Goal: Information Seeking & Learning: Learn about a topic

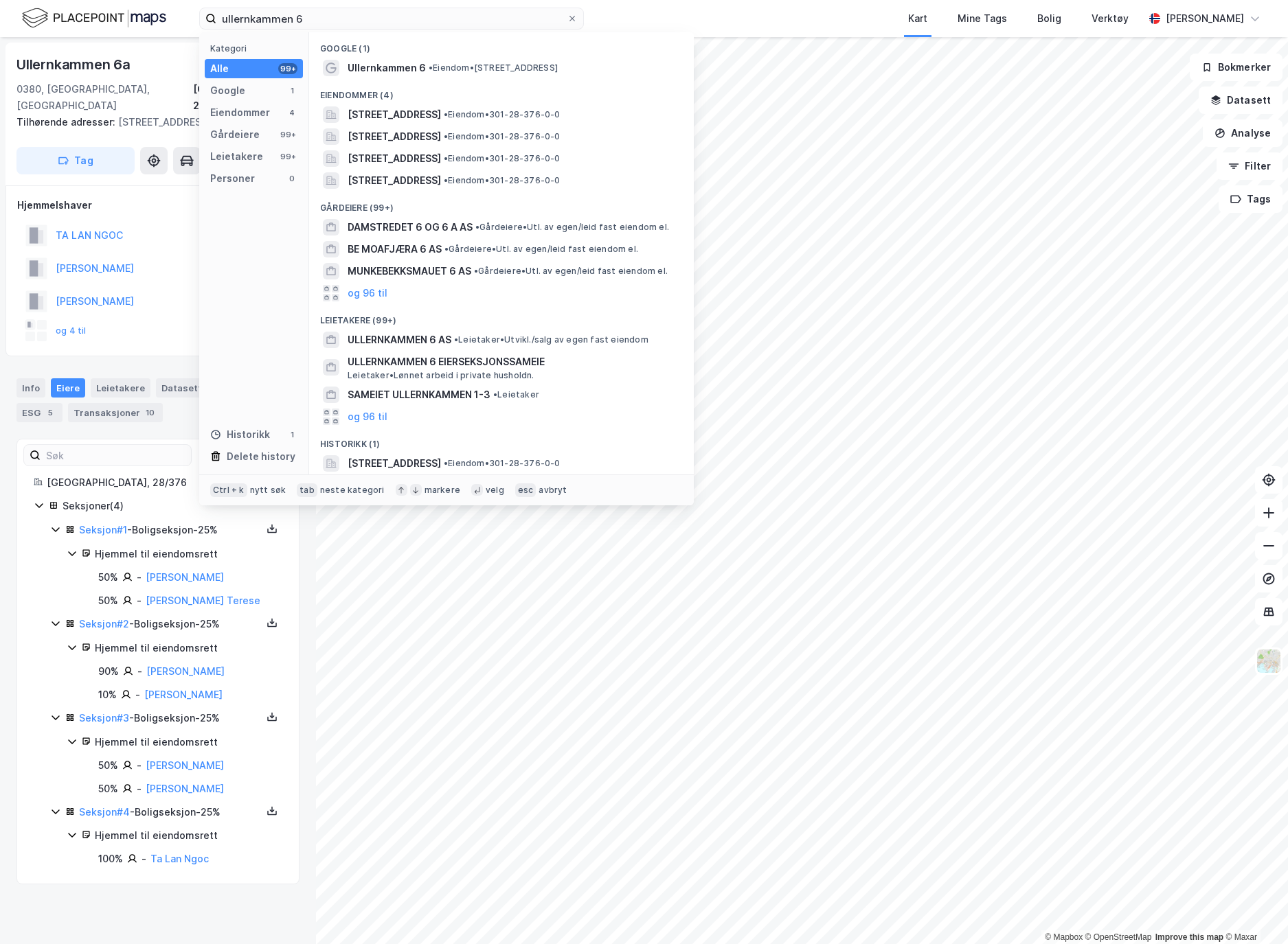
click at [251, 15] on input "ullernkammen 6" at bounding box center [392, 18] width 351 height 21
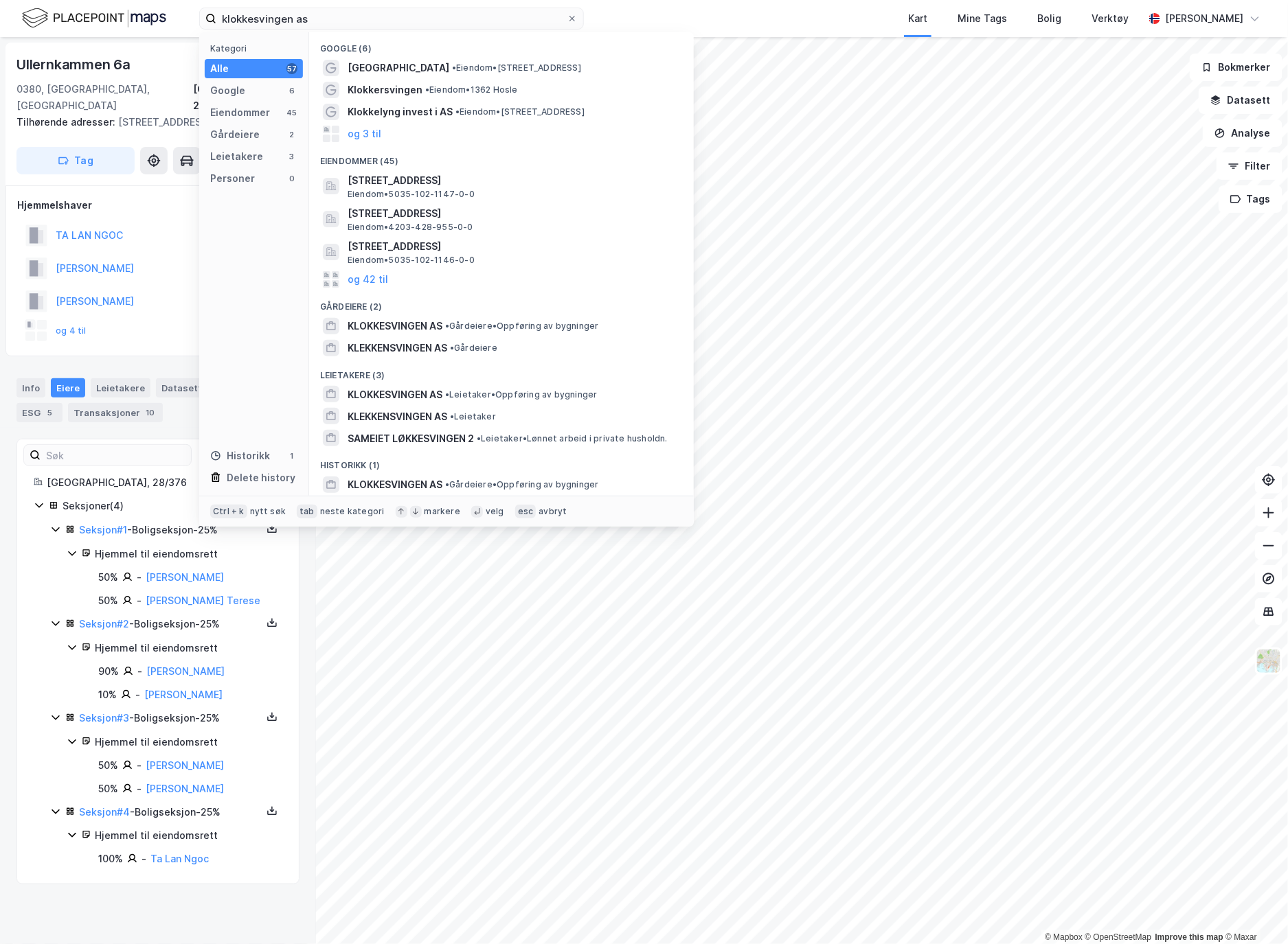
type input "klokkesvingen as"
click at [435, 334] on div "KLOKKESVINGEN AS • Gårdeiere • Oppføring av bygninger" at bounding box center [502, 326] width 362 height 22
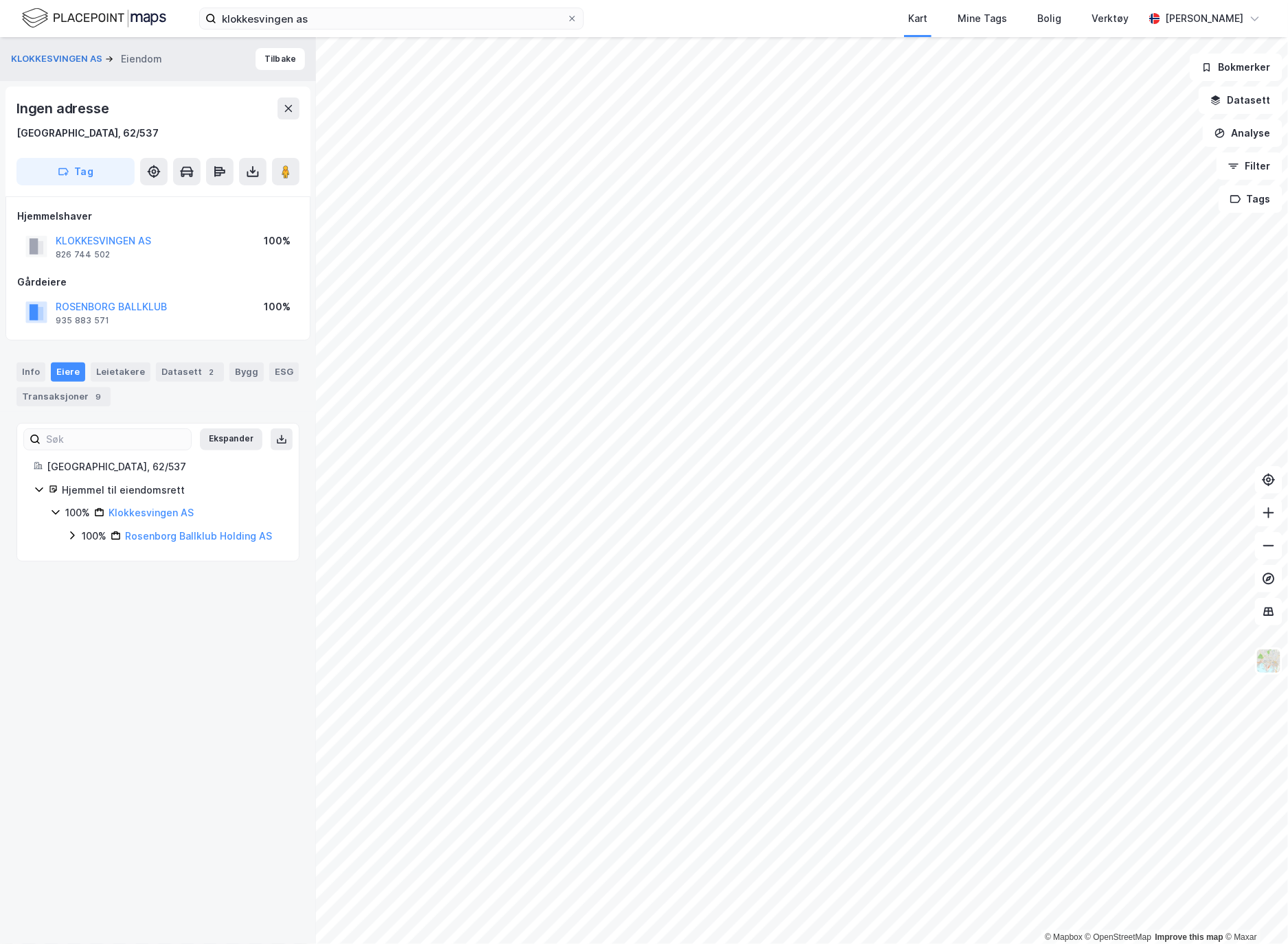
click at [165, 510] on link "Klokkesvingen AS" at bounding box center [151, 512] width 85 height 12
